Goal: Navigation & Orientation: Find specific page/section

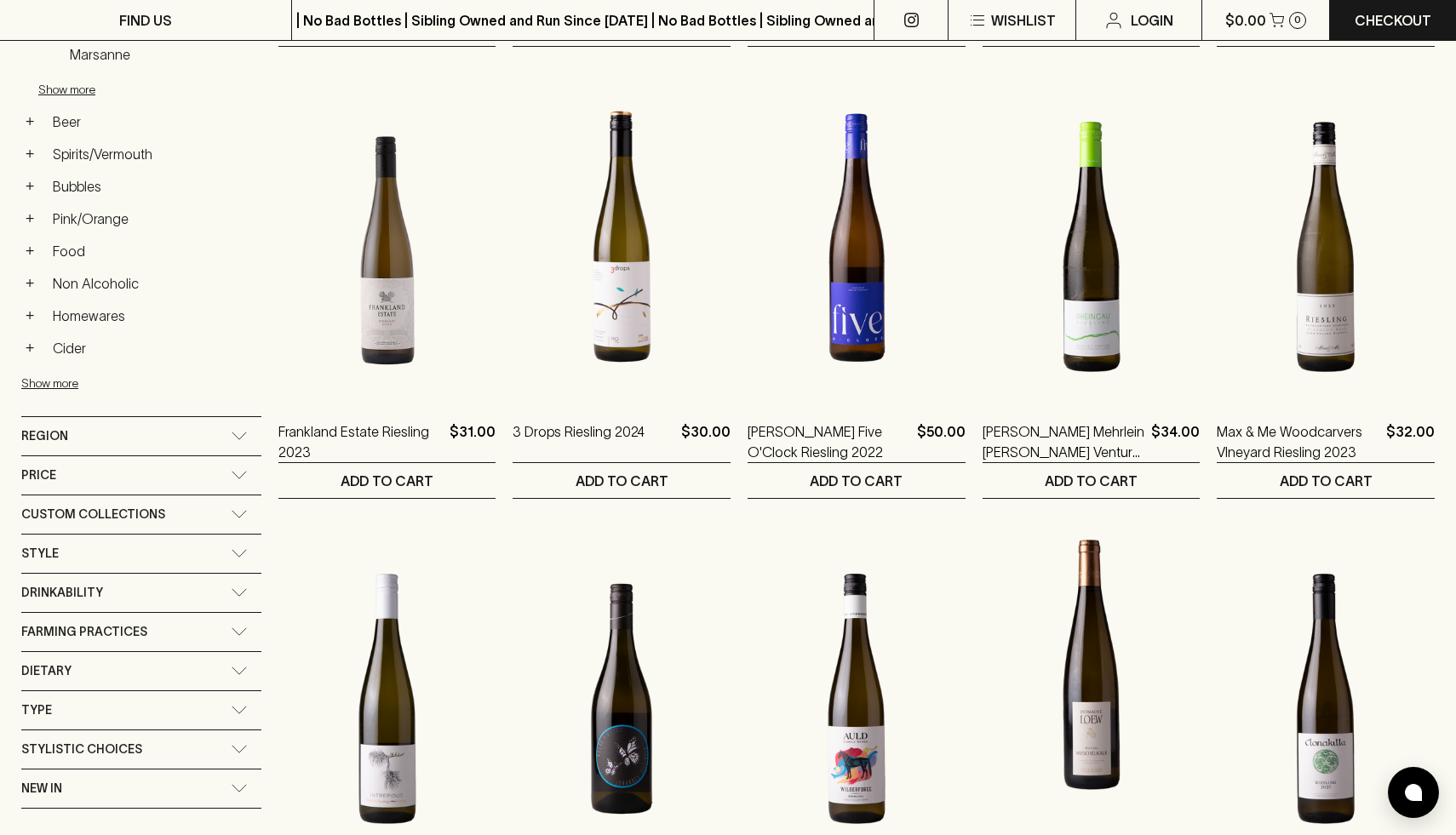
scroll to position [683, 0]
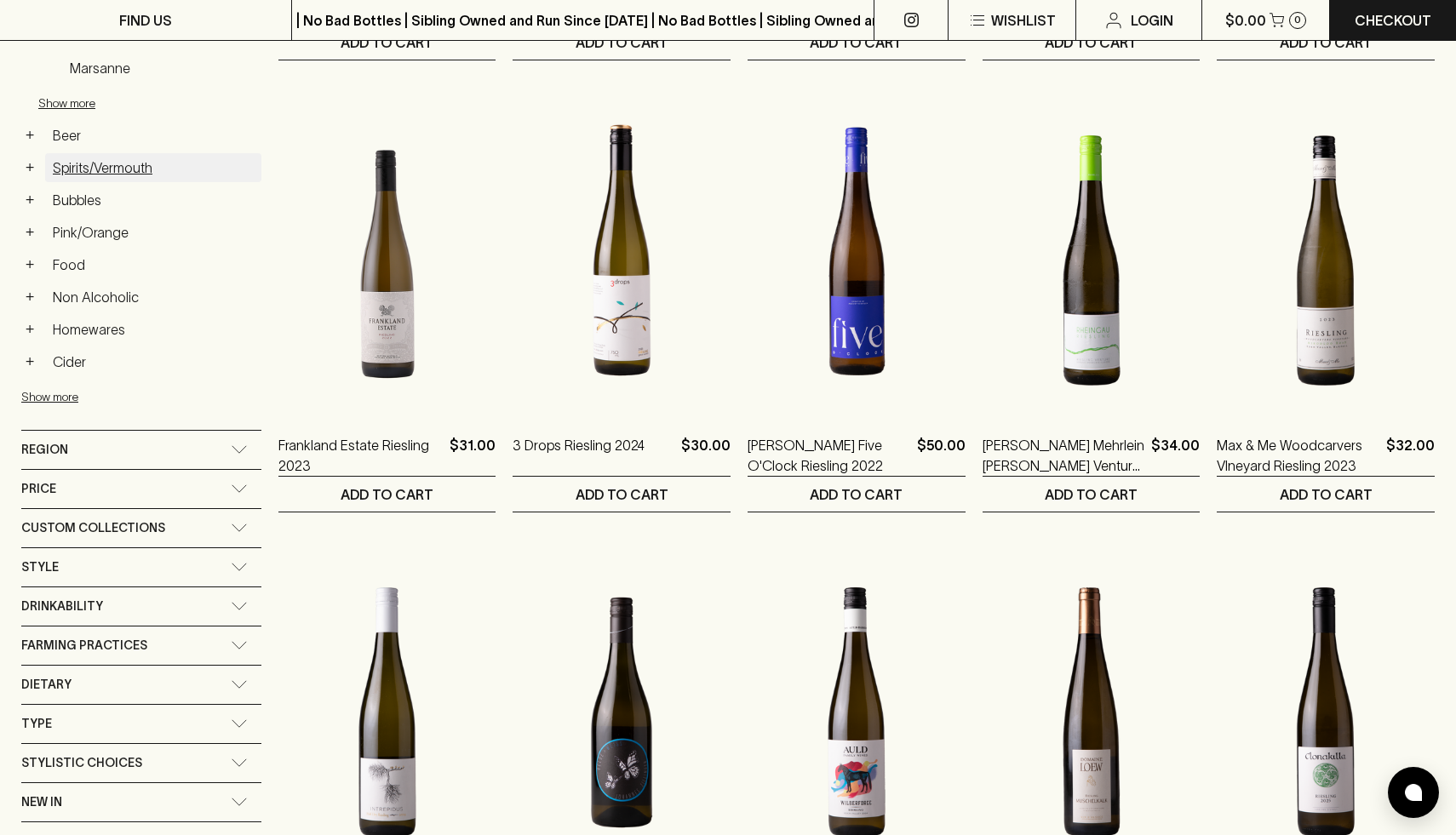
click at [120, 163] on link "Spirits/Vermouth" at bounding box center [153, 168] width 216 height 29
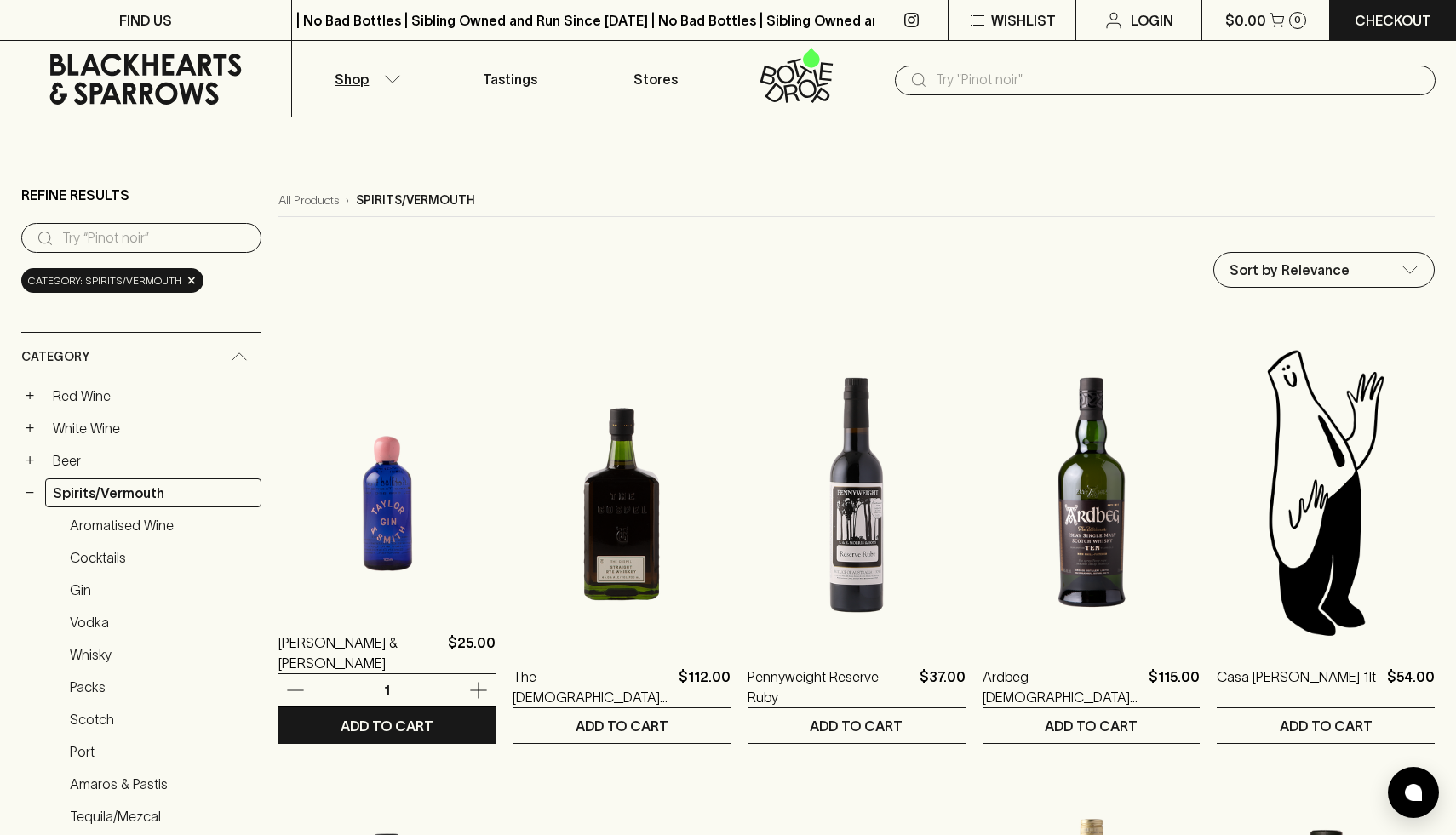
click at [356, 588] on img at bounding box center [387, 458] width 218 height 298
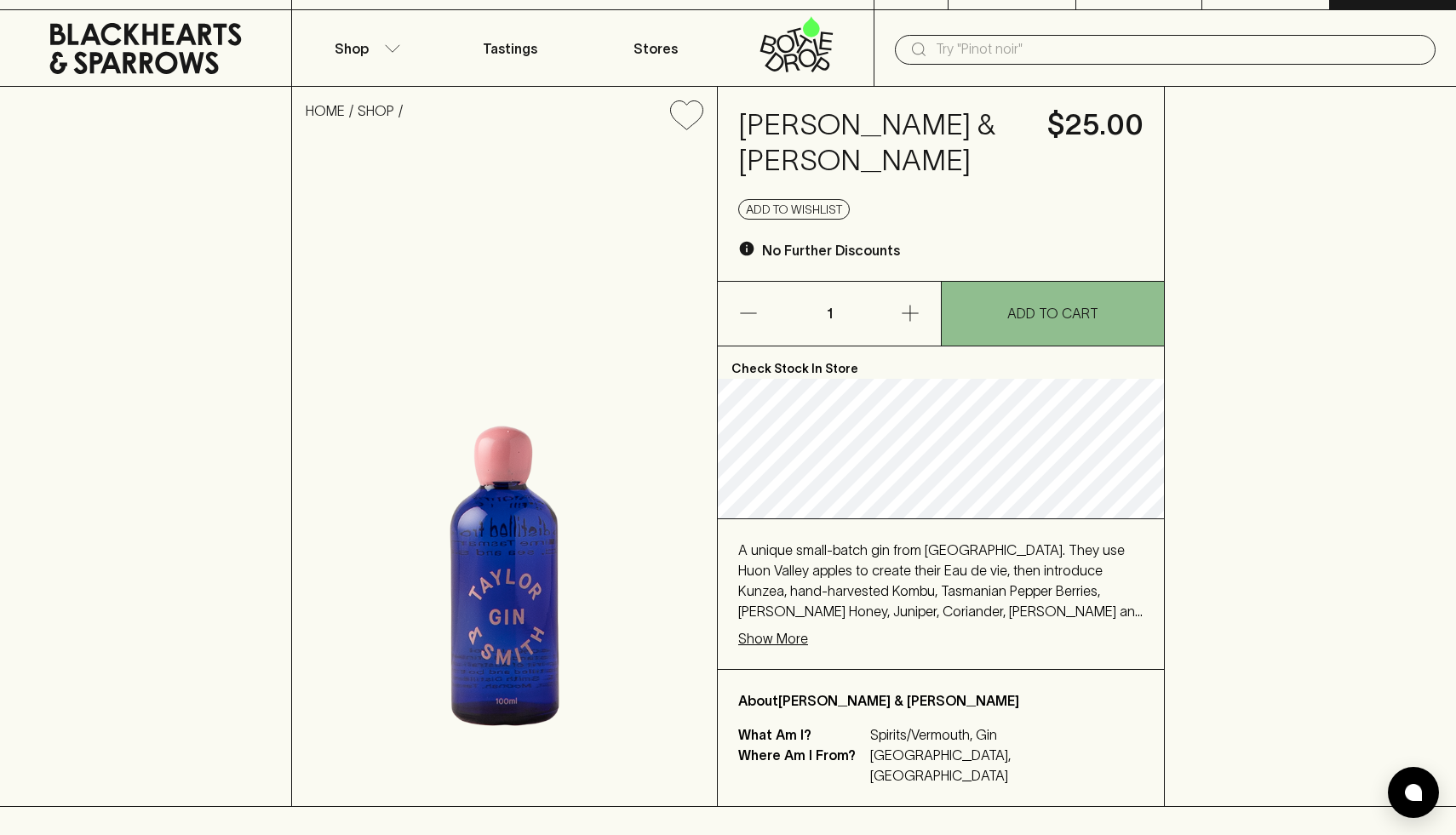
scroll to position [28, 0]
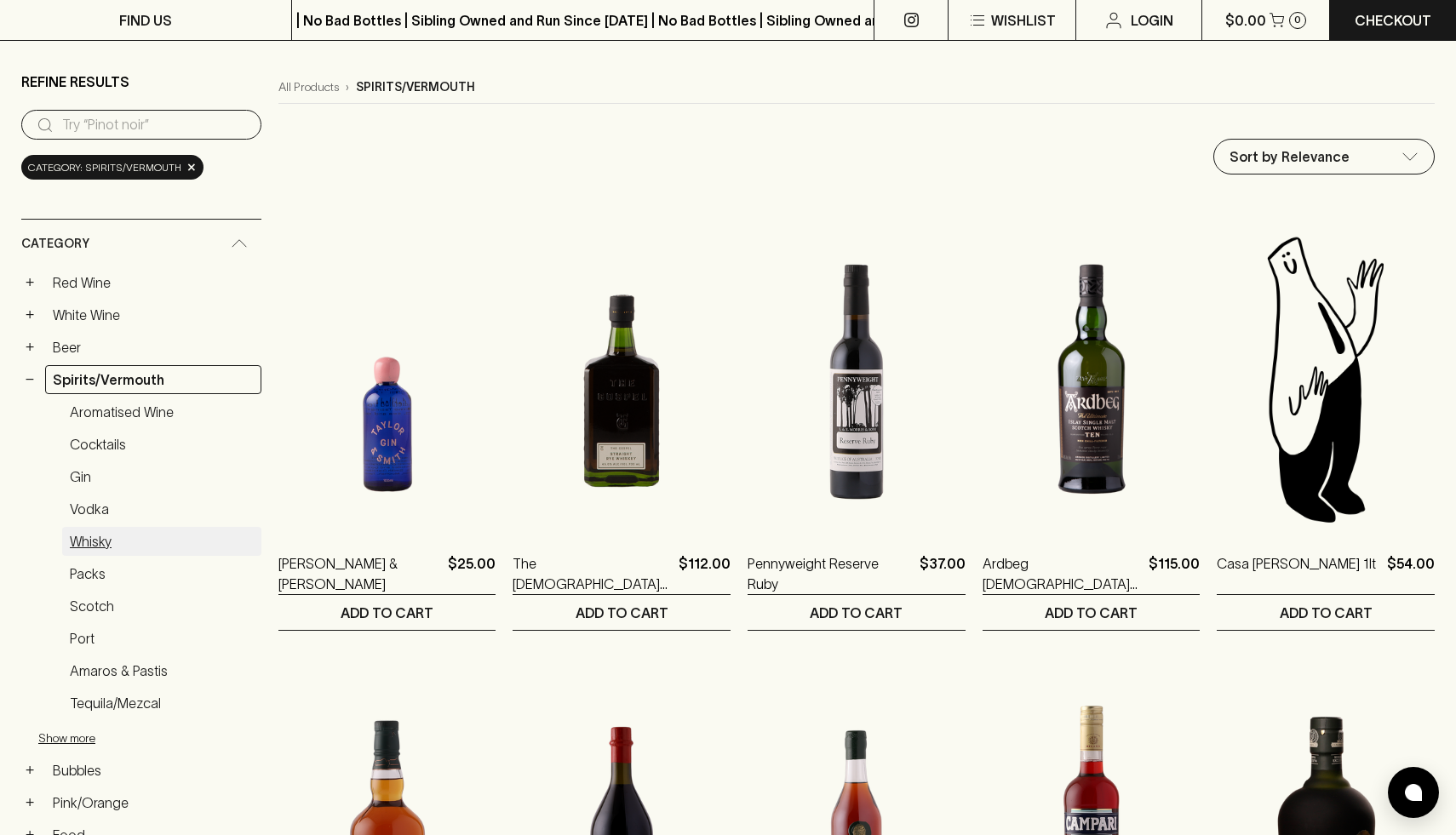
scroll to position [94, 0]
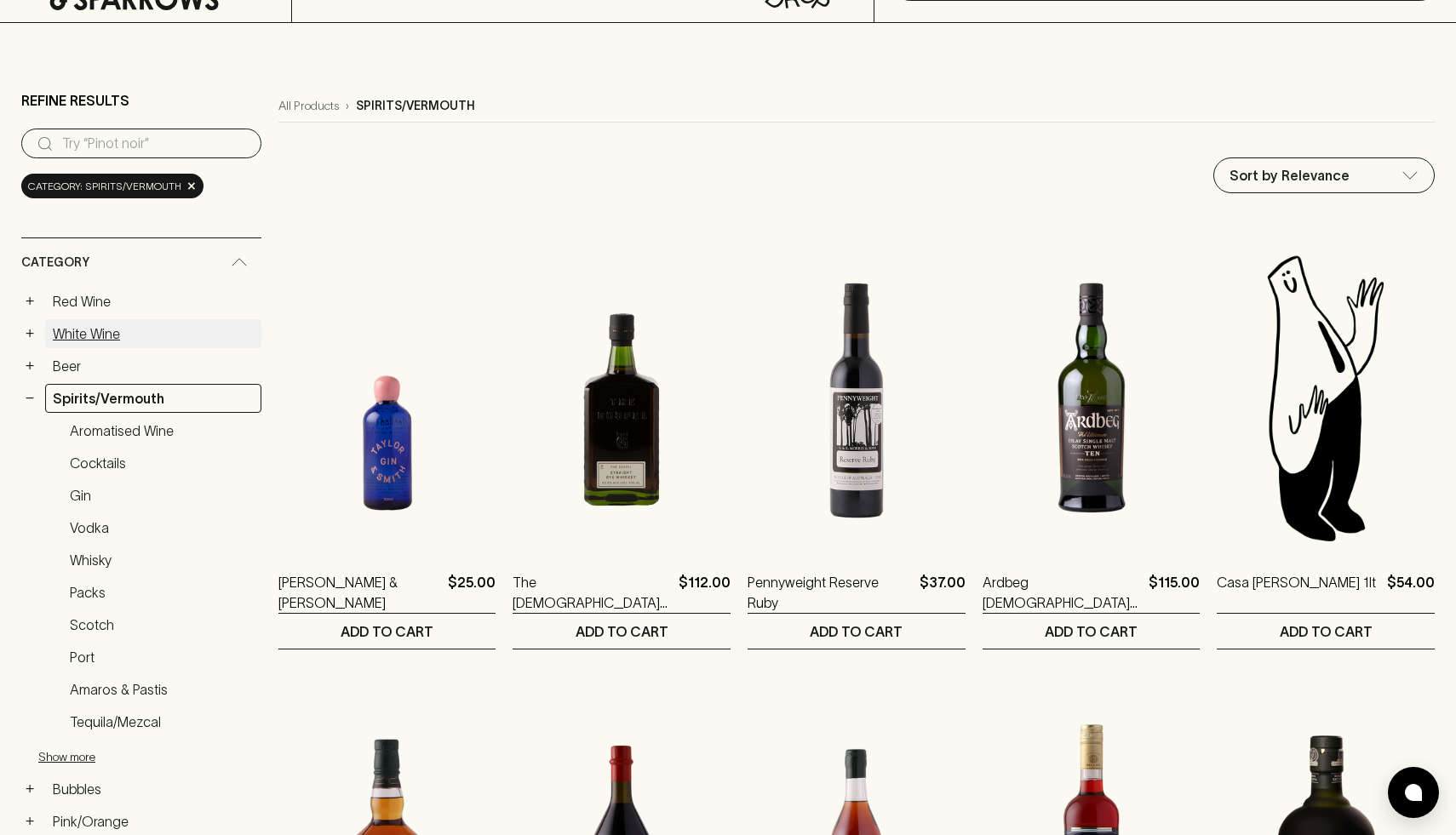
click at [73, 329] on link "White Wine" at bounding box center [153, 334] width 216 height 29
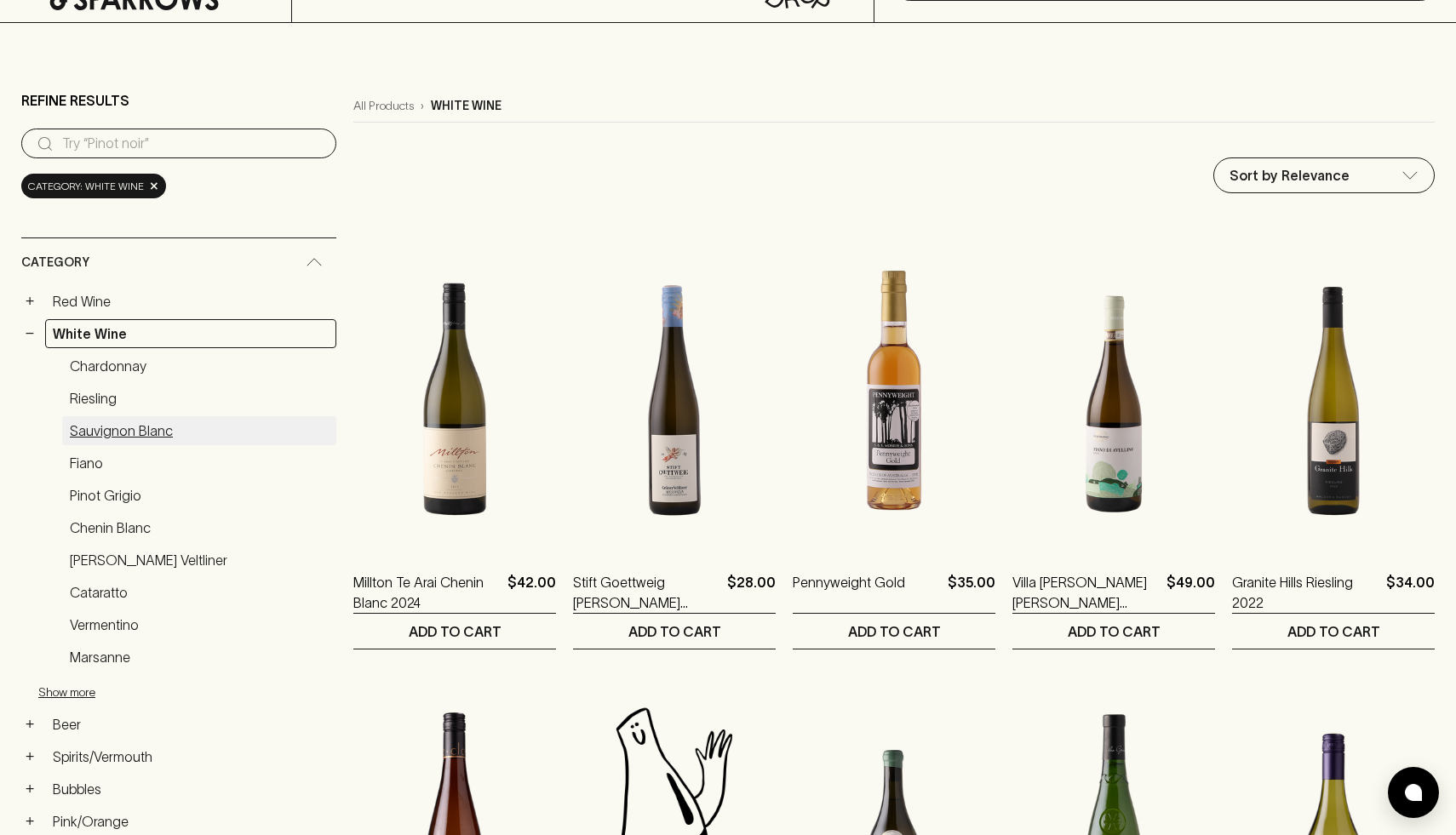
click at [164, 427] on link "Sauvignon Blanc" at bounding box center [200, 431] width 274 height 29
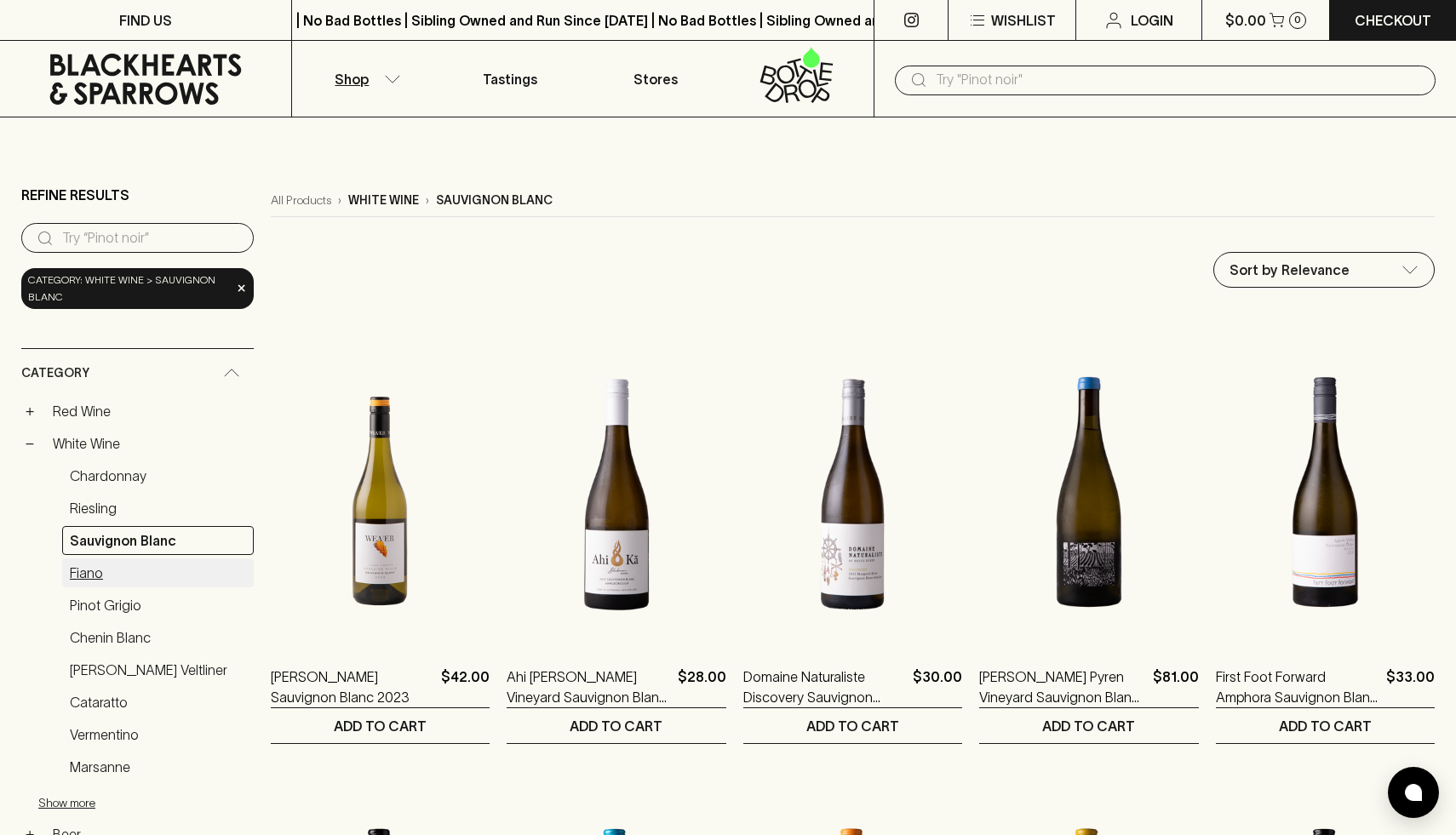
click at [131, 572] on link "Fiano" at bounding box center [158, 573] width 192 height 29
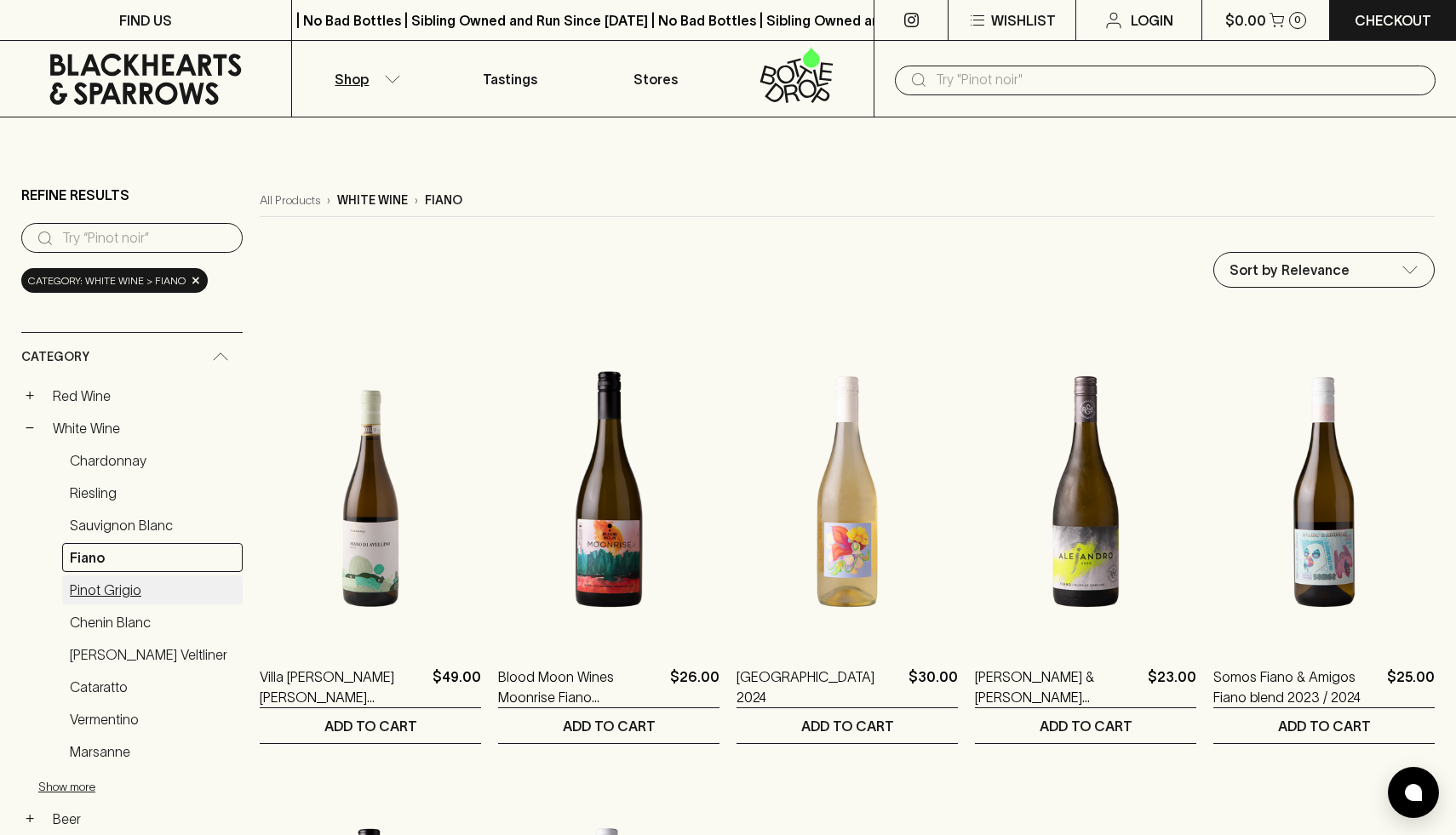
click at [153, 586] on link "Pinot Grigio" at bounding box center [153, 590] width 180 height 29
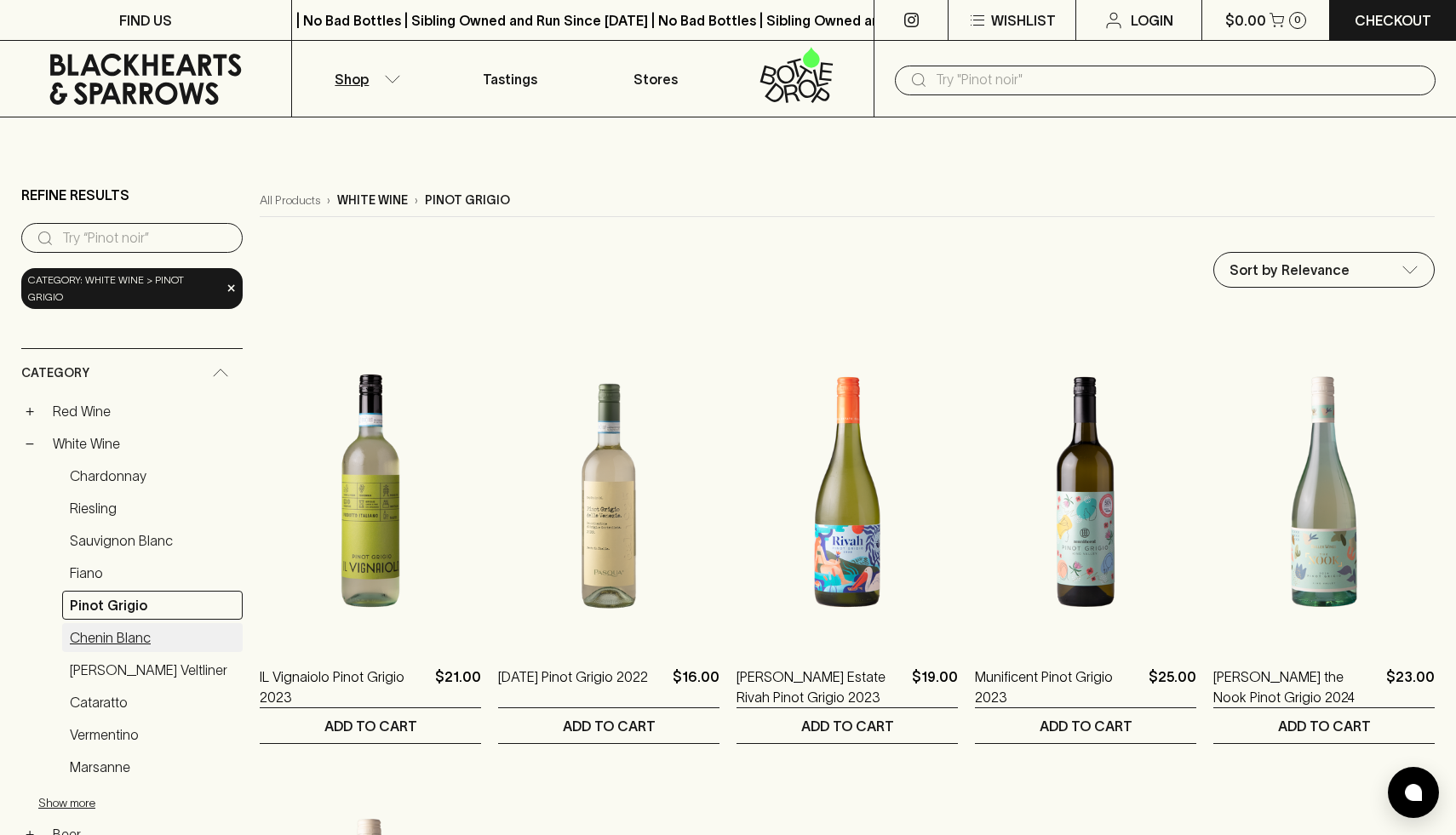
click at [129, 623] on link "Chenin Blanc" at bounding box center [153, 637] width 180 height 29
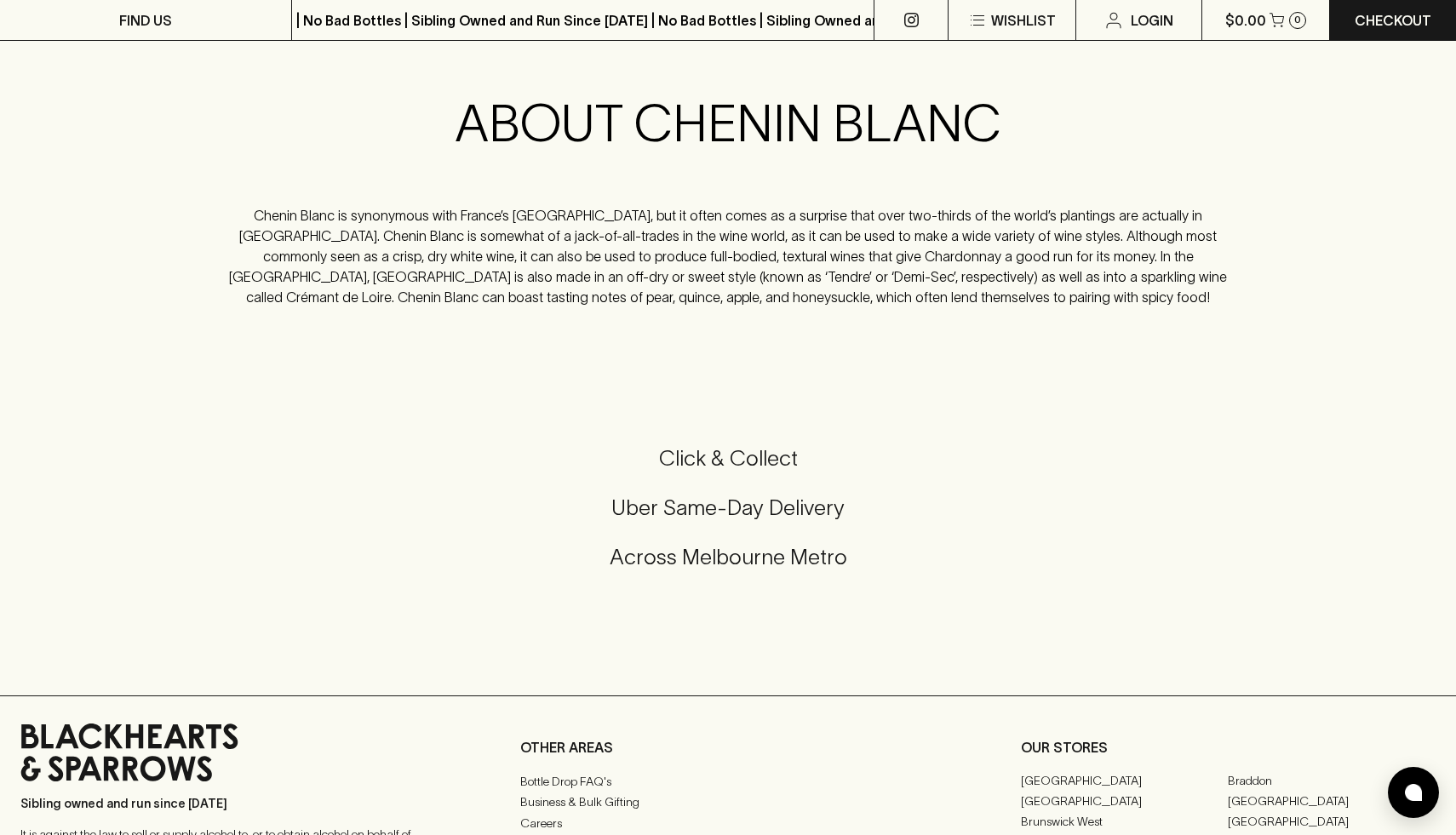
scroll to position [1515, 0]
